Goal: Transaction & Acquisition: Purchase product/service

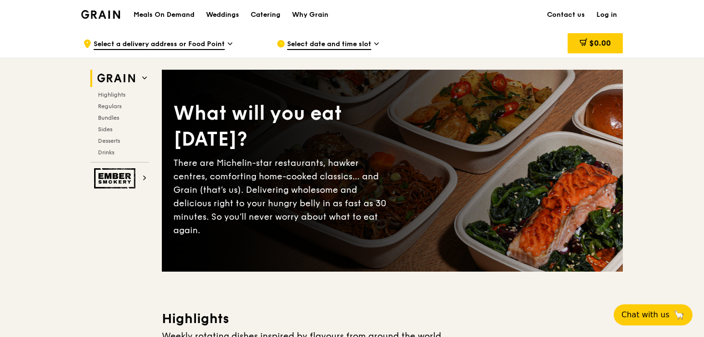
click at [184, 12] on h1 "Meals On Demand" at bounding box center [164, 15] width 61 height 10
click at [187, 14] on h1 "Meals On Demand" at bounding box center [164, 15] width 61 height 10
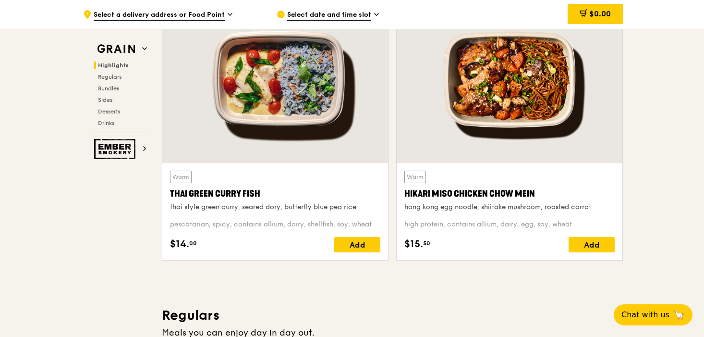
scroll to position [353, 0]
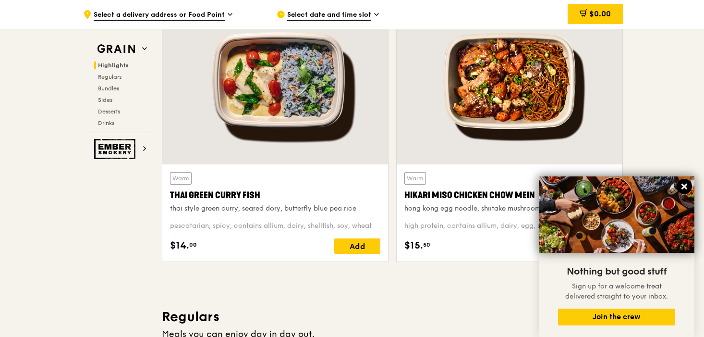
click at [686, 183] on icon at bounding box center [684, 186] width 9 height 9
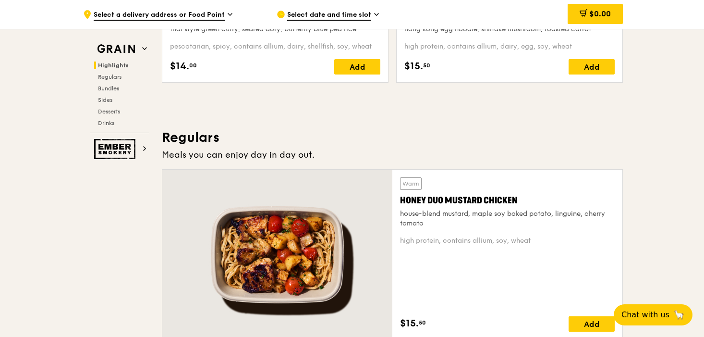
scroll to position [533, 0]
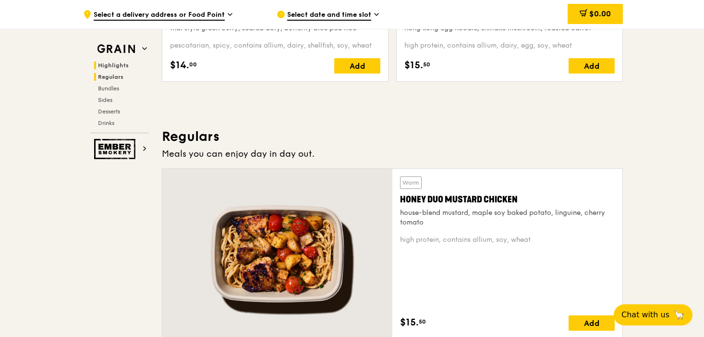
click at [111, 76] on span "Regulars" at bounding box center [110, 77] width 25 height 7
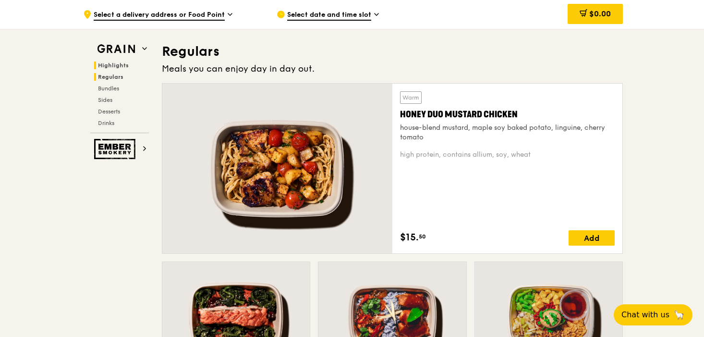
scroll to position [622, 0]
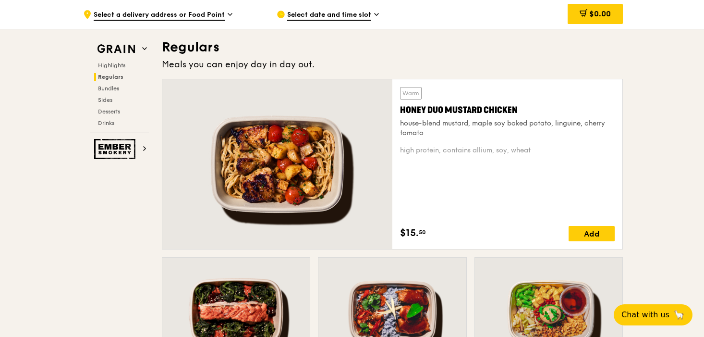
click at [443, 110] on div "Honey Duo Mustard Chicken" at bounding box center [507, 109] width 215 height 13
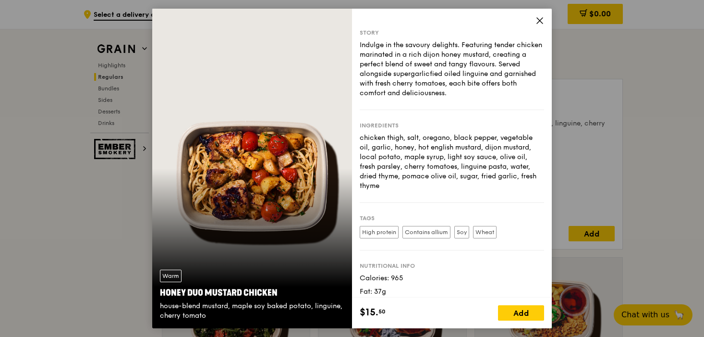
click at [542, 21] on icon at bounding box center [540, 20] width 9 height 9
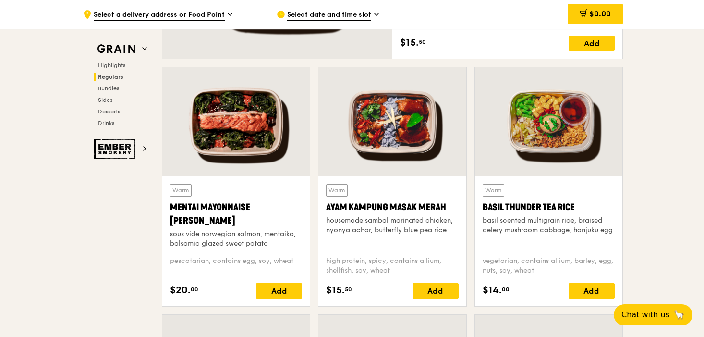
scroll to position [812, 0]
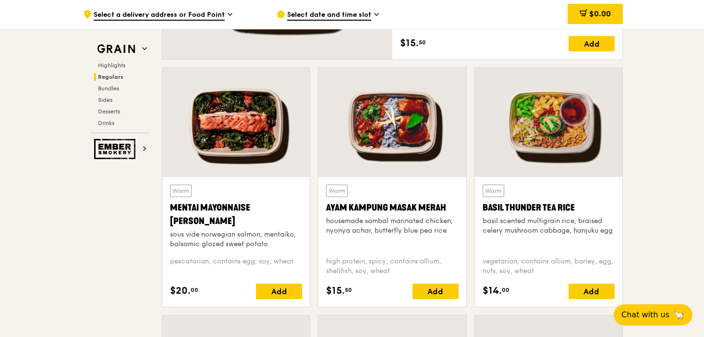
click at [396, 203] on div "Ayam Kampung Masak Merah" at bounding box center [392, 207] width 132 height 13
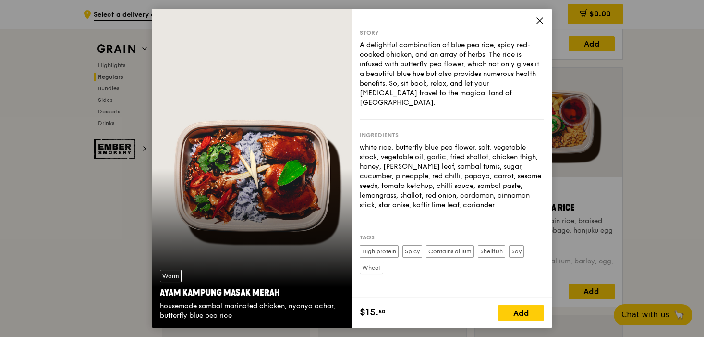
drag, startPoint x: 358, startPoint y: 46, endPoint x: 502, endPoint y: 91, distance: 150.1
click at [502, 91] on div "Story A delightful combination of blue pea rice, spicy red-cooked chicken, and …" at bounding box center [452, 153] width 200 height 289
copy div "A delightful combination of blue pea rice, spicy red-cooked chicken, and an arr…"
